Goal: Book appointment/travel/reservation

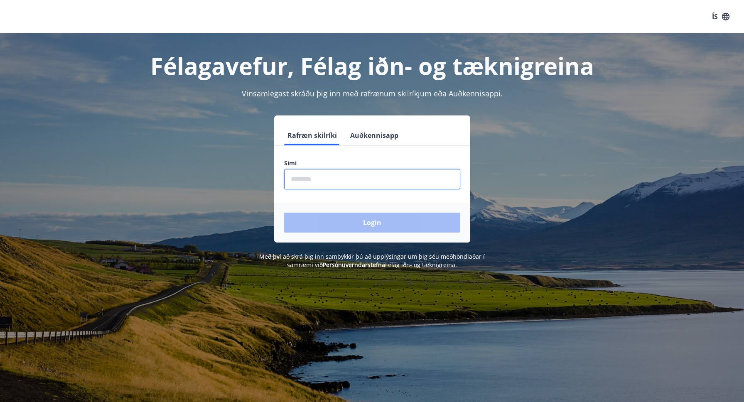
click at [317, 179] on input "phone" at bounding box center [372, 179] width 176 height 20
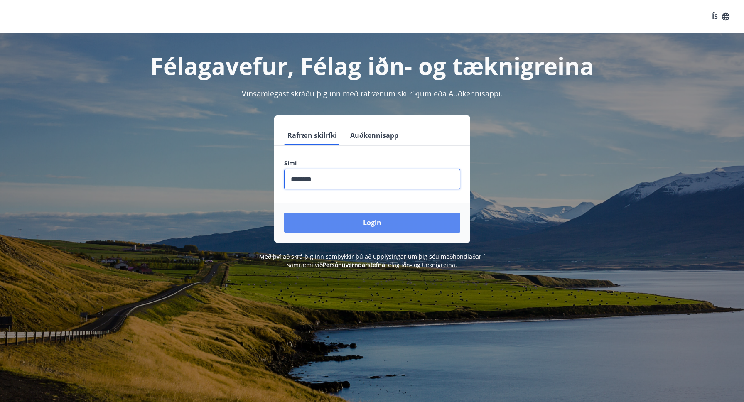
type input "********"
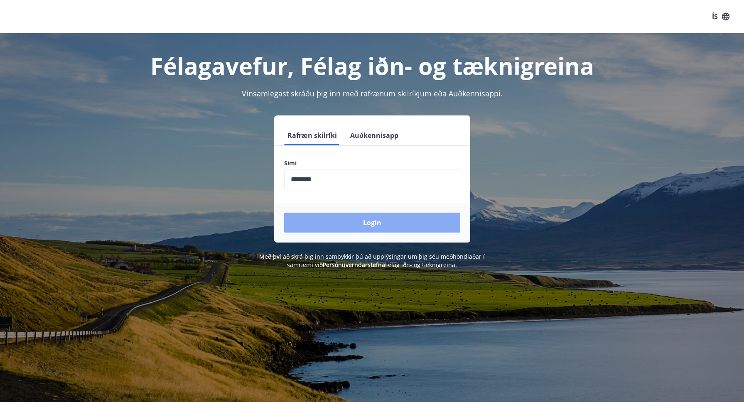
click at [361, 220] on button "Login" at bounding box center [372, 223] width 176 height 20
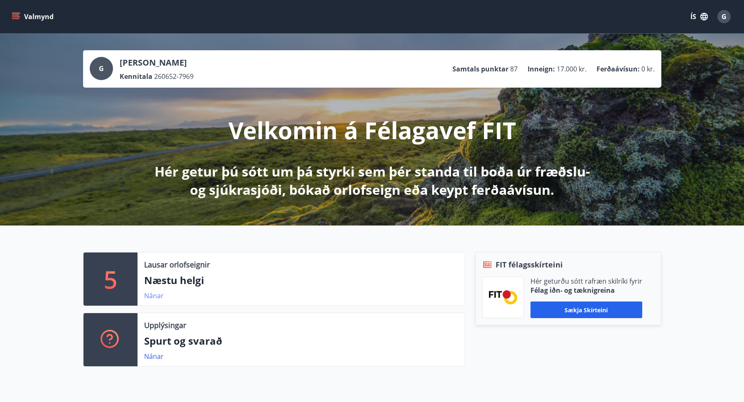
click at [155, 297] on link "Nánar" at bounding box center [154, 295] width 20 height 9
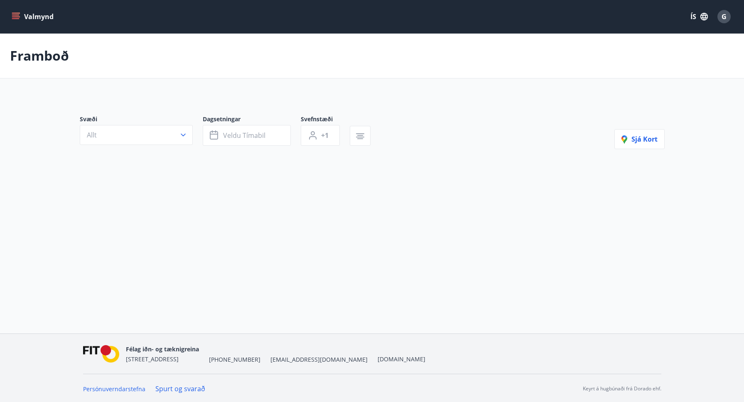
type input "*"
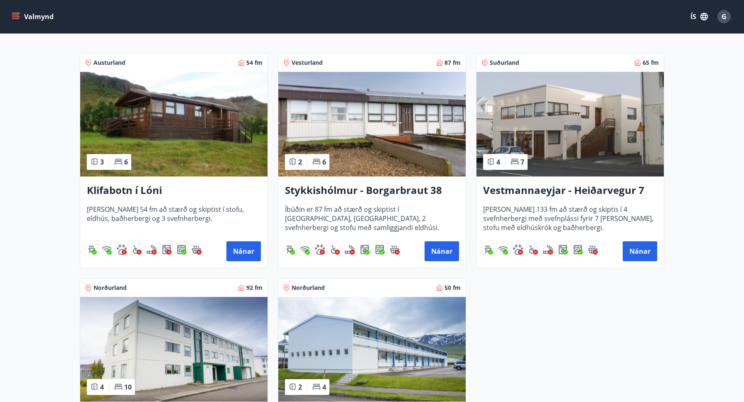
scroll to position [159, 0]
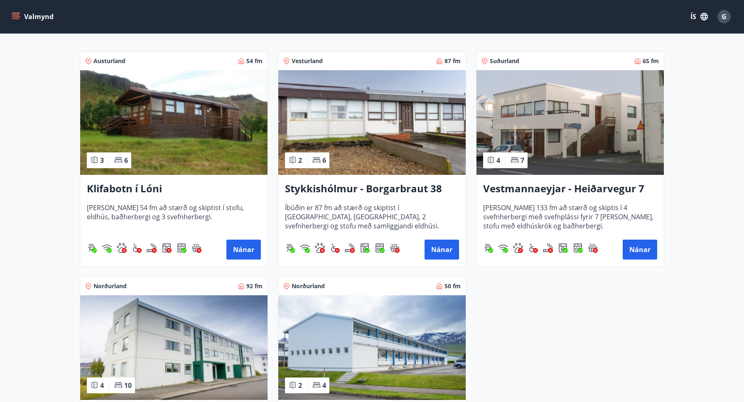
click at [317, 287] on span "Norðurland" at bounding box center [308, 286] width 33 height 8
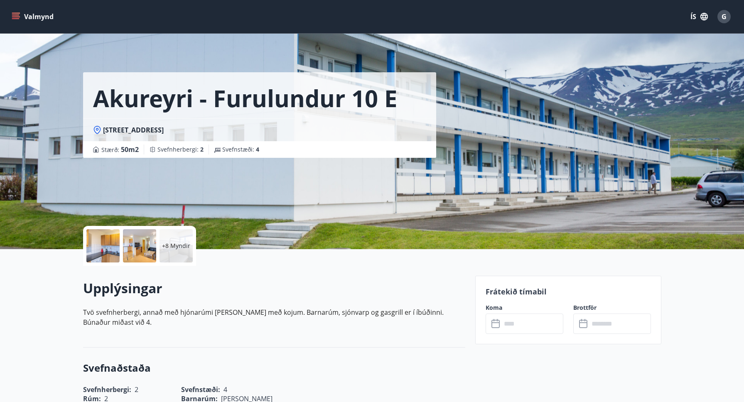
click at [14, 15] on icon "menu" at bounding box center [15, 15] width 7 height 1
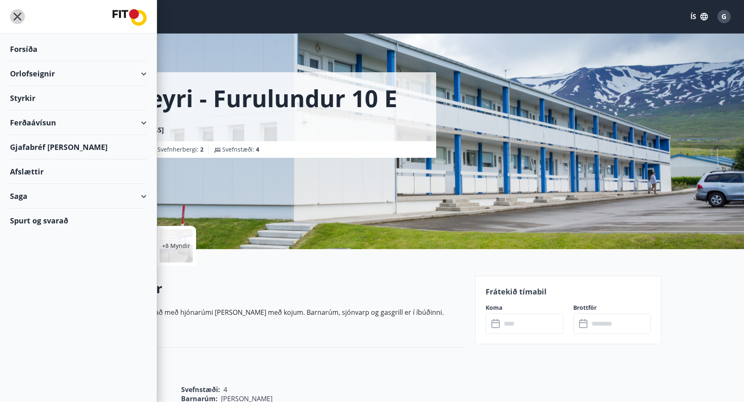
click at [20, 17] on icon "menu" at bounding box center [17, 16] width 15 height 15
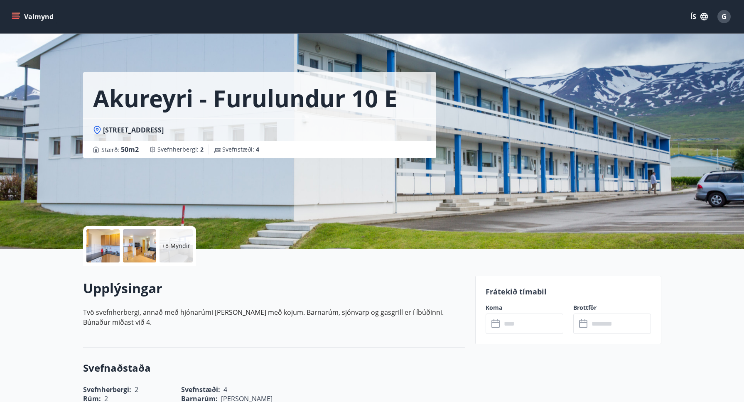
click at [515, 324] on input "text" at bounding box center [533, 324] width 62 height 20
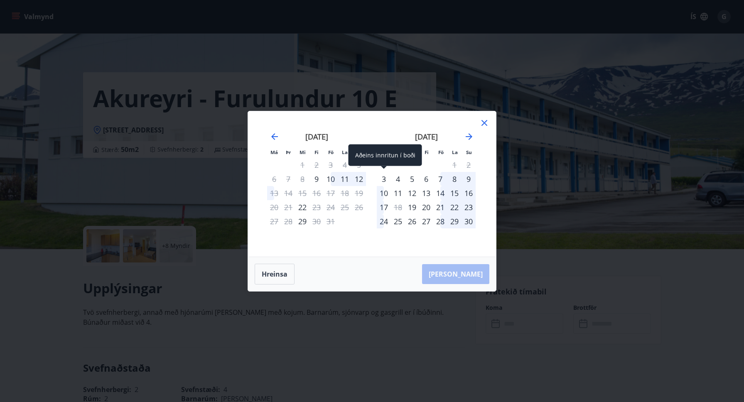
click at [383, 179] on div "3" at bounding box center [384, 179] width 14 height 14
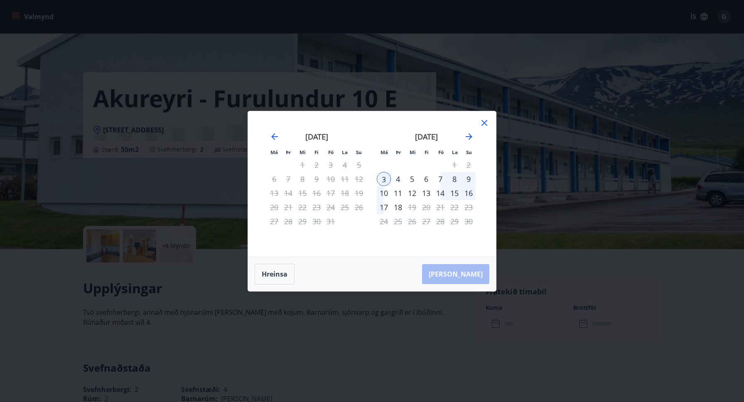
click at [398, 180] on div "4" at bounding box center [398, 179] width 14 height 14
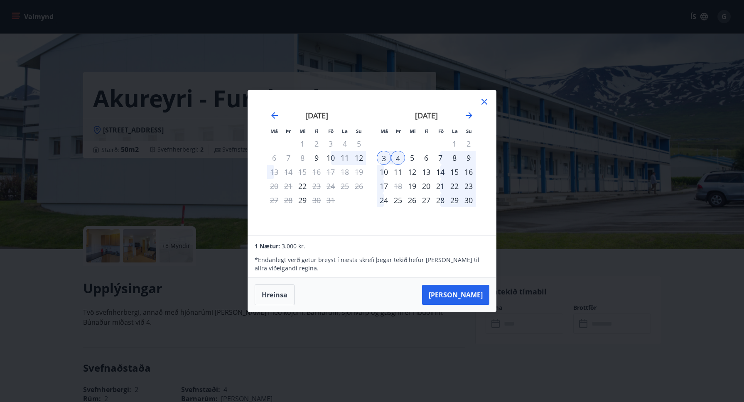
click at [411, 158] on div "5" at bounding box center [412, 158] width 14 height 14
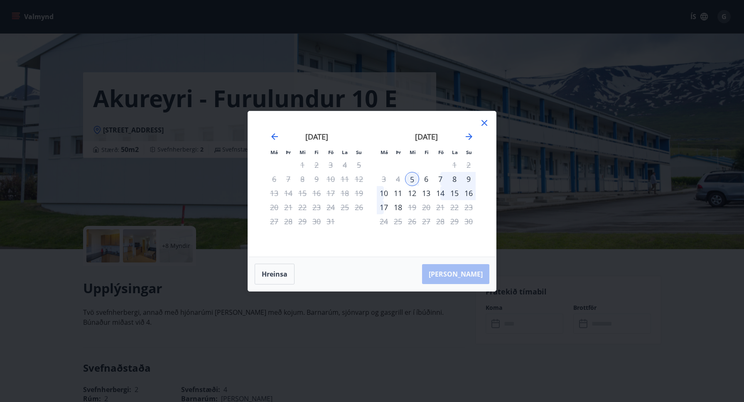
click at [427, 180] on div "6" at bounding box center [426, 179] width 14 height 14
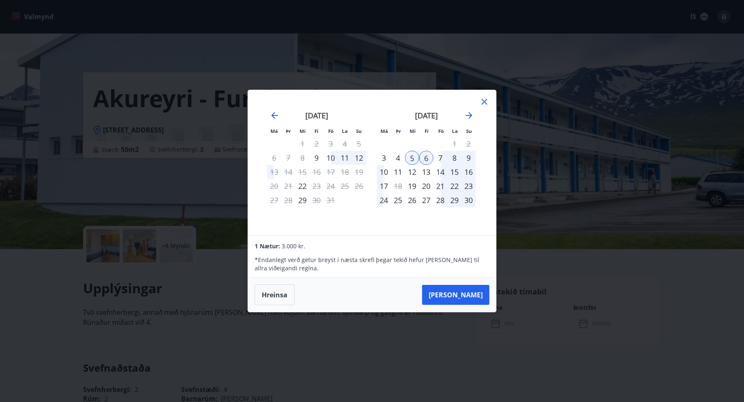
click at [440, 157] on div "7" at bounding box center [440, 158] width 14 height 14
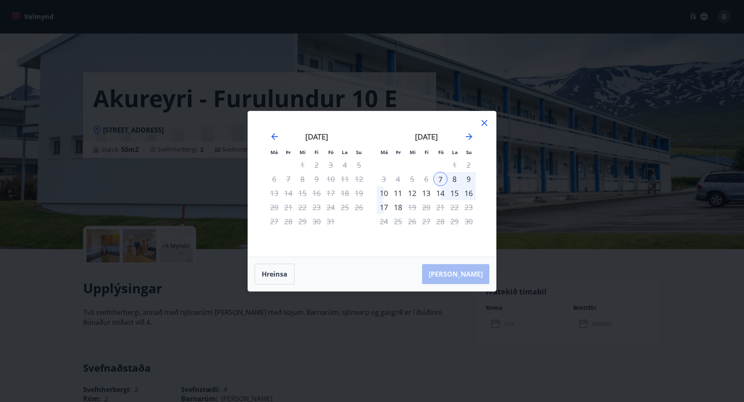
click at [456, 180] on div "8" at bounding box center [455, 179] width 14 height 14
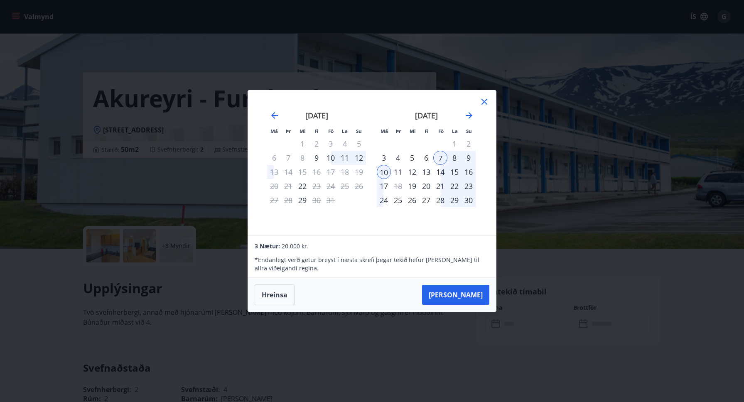
click at [454, 159] on div "8" at bounding box center [455, 158] width 14 height 14
click at [457, 159] on div "8" at bounding box center [455, 158] width 14 height 14
click at [467, 158] on div "9" at bounding box center [469, 158] width 14 height 14
click at [279, 296] on button "Hreinsa" at bounding box center [275, 295] width 40 height 21
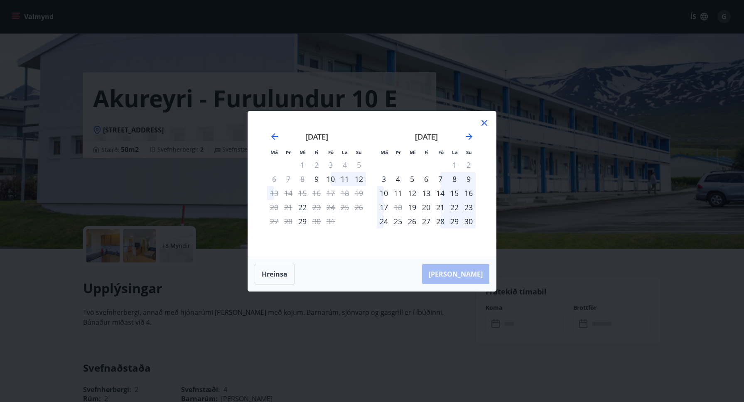
click at [485, 123] on icon at bounding box center [484, 122] width 1 height 1
